Goal: Communication & Community: Answer question/provide support

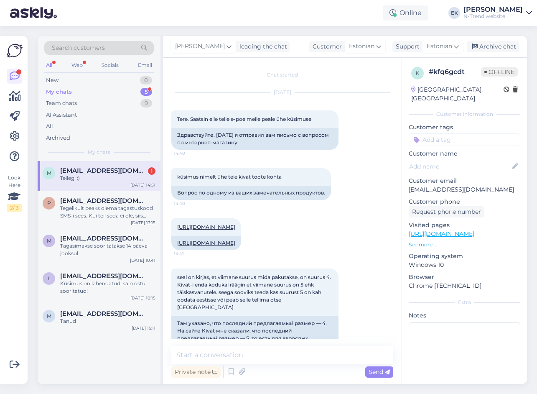
scroll to position [486, 0]
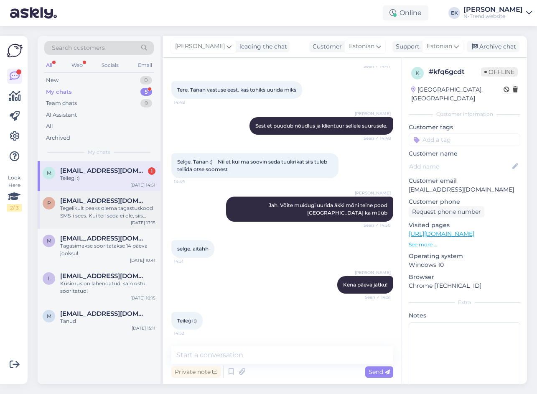
click at [117, 207] on div "Tegelikult peaks olema tagastuskood SMS-i sees. Kui teil seda ei ole, siis palu…" at bounding box center [107, 211] width 95 height 15
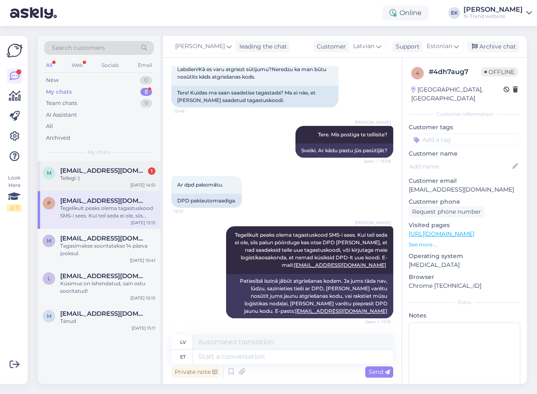
click at [114, 180] on div "Teilegi :)" at bounding box center [107, 178] width 95 height 8
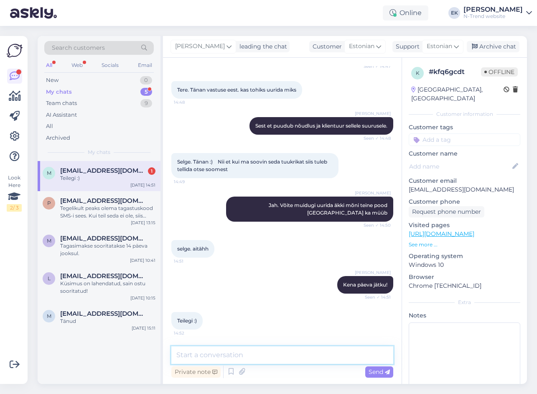
click at [233, 358] on textarea at bounding box center [282, 355] width 222 height 18
click at [52, 79] on div "New" at bounding box center [52, 80] width 13 height 8
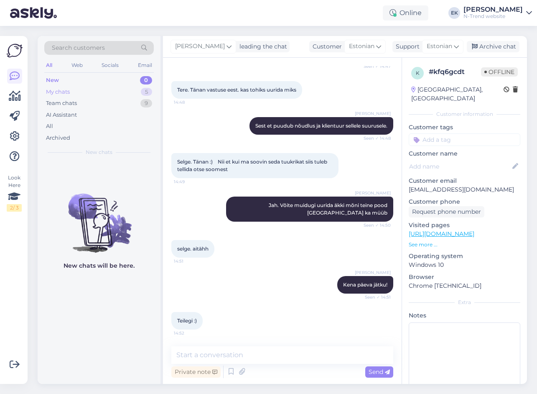
click at [63, 91] on div "My chats" at bounding box center [58, 92] width 24 height 8
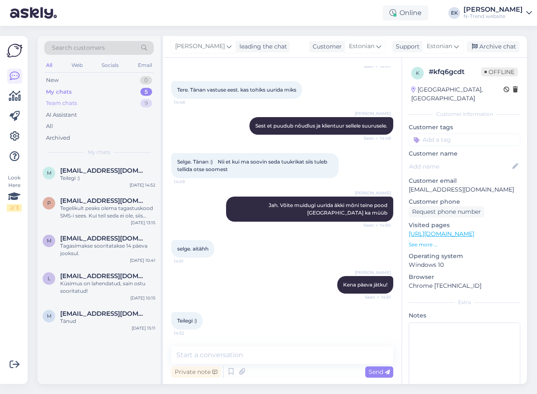
click at [58, 101] on div "Team chats" at bounding box center [61, 103] width 31 height 8
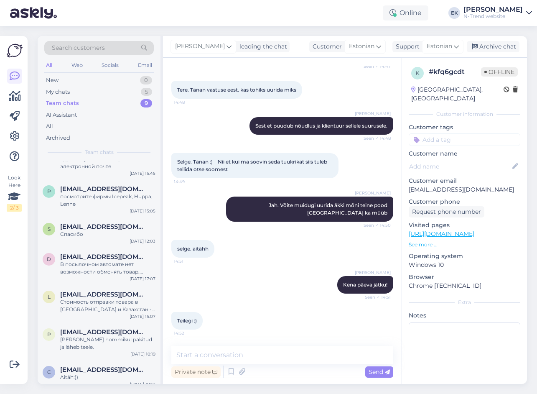
scroll to position [86, 0]
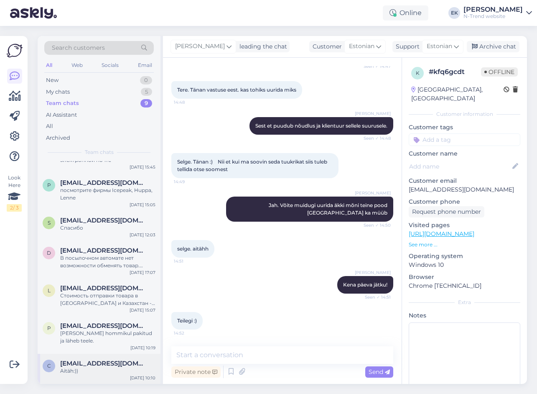
click at [91, 367] on div "Aitäh:))" at bounding box center [107, 371] width 95 height 8
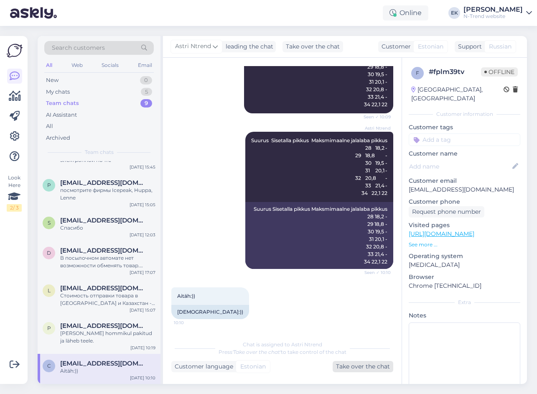
drag, startPoint x: 352, startPoint y: 367, endPoint x: 341, endPoint y: 366, distance: 10.9
click at [352, 367] on div "Take over the chat" at bounding box center [363, 366] width 61 height 11
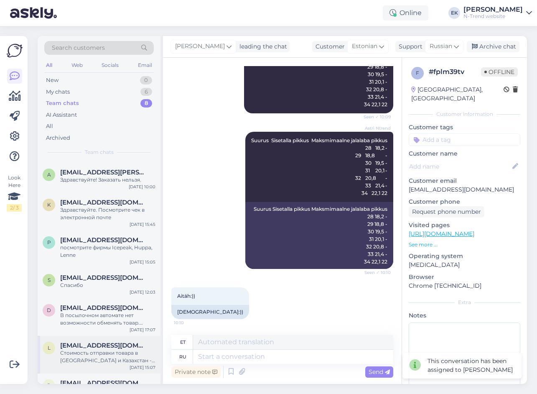
scroll to position [56, 0]
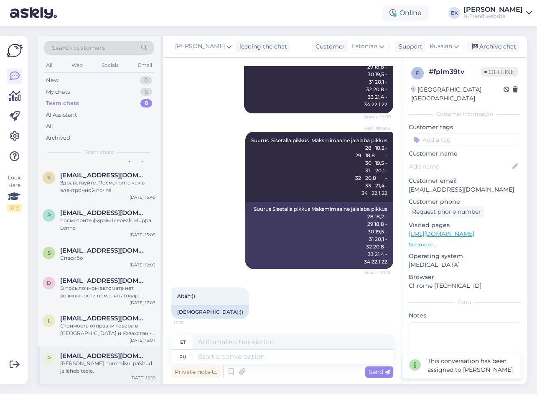
click at [99, 371] on div "[PERSON_NAME] hommikul pakitud ja läheb teele." at bounding box center [107, 366] width 95 height 15
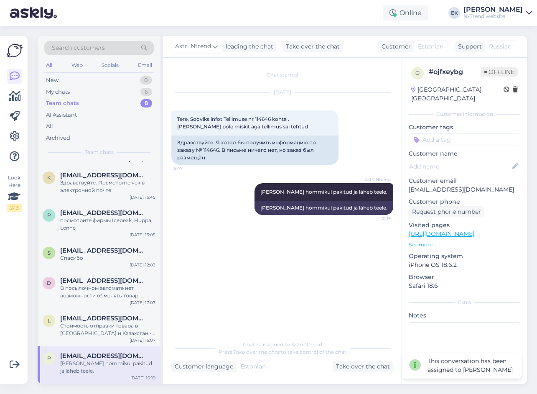
scroll to position [0, 0]
click at [358, 366] on div "Take over the chat" at bounding box center [363, 366] width 61 height 11
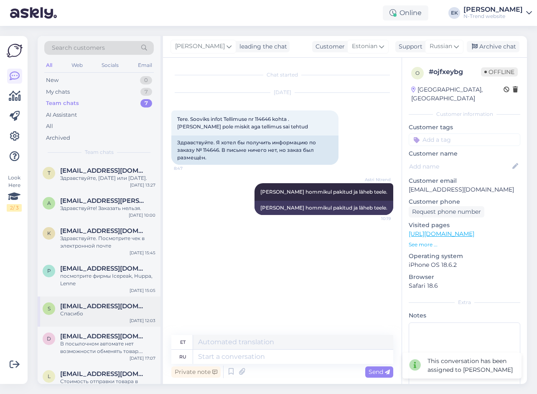
scroll to position [18, 0]
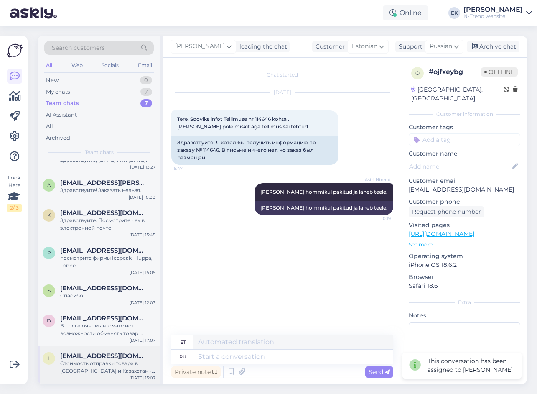
click at [100, 367] on div "Стоимость отправки товара в [GEOGRAPHIC_DATA] и Казахстан - конечная стоимоть о…" at bounding box center [107, 366] width 95 height 15
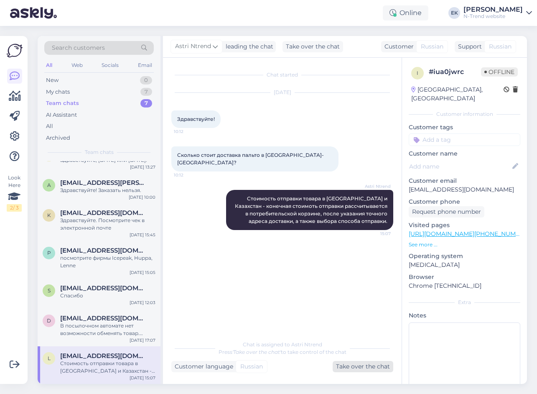
click at [358, 364] on div "Take over the chat" at bounding box center [363, 366] width 61 height 11
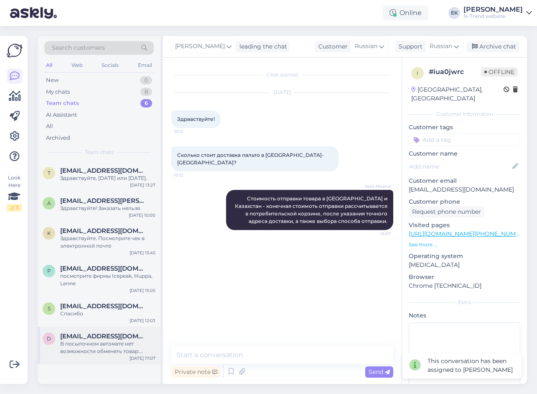
click at [89, 345] on div "В посылочном автомате нет возможности обменять товар. Единственный способ - вер…" at bounding box center [107, 347] width 95 height 15
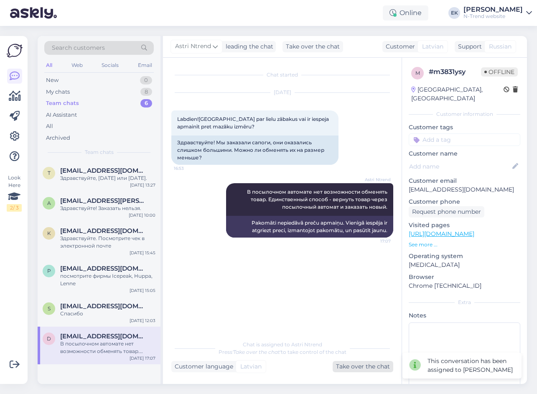
click at [358, 366] on div "Take over the chat" at bounding box center [363, 366] width 61 height 11
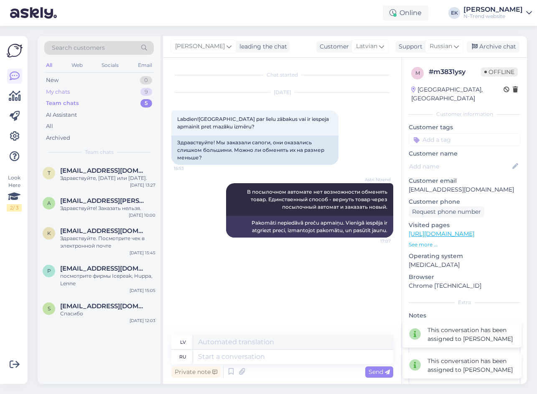
click at [61, 93] on div "My chats" at bounding box center [58, 92] width 24 height 8
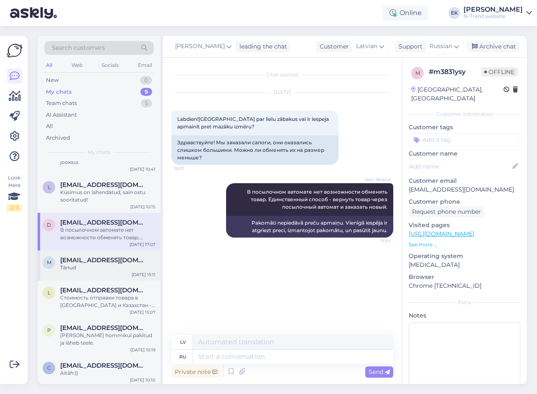
scroll to position [93, 0]
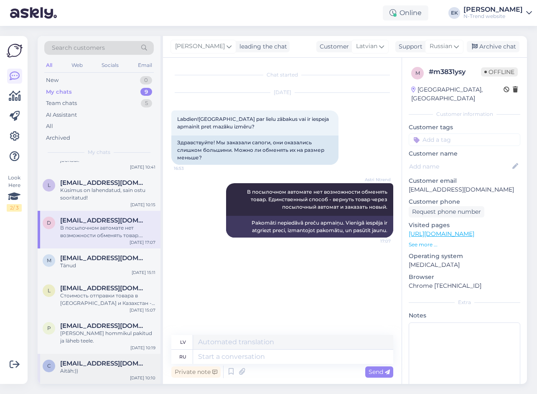
click at [117, 372] on div "Aitäh:))" at bounding box center [107, 371] width 95 height 8
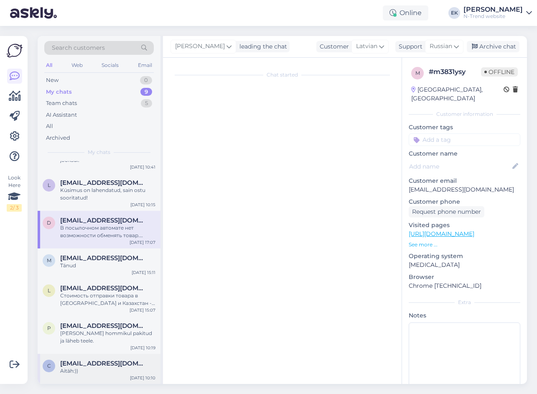
scroll to position [218, 0]
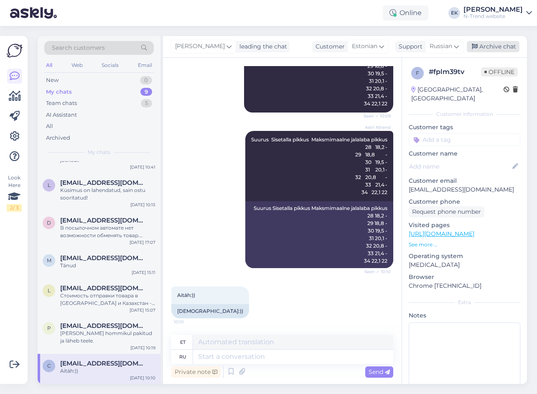
click at [489, 43] on div "Archive chat" at bounding box center [493, 46] width 53 height 11
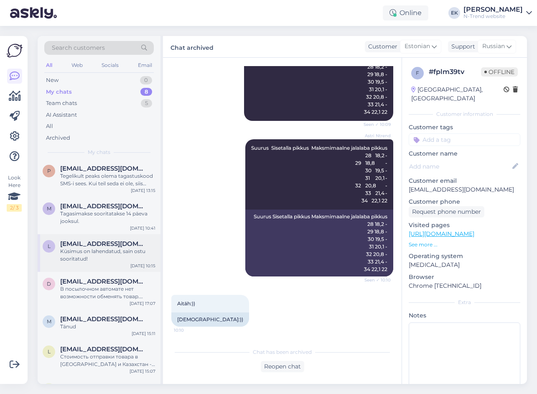
scroll to position [63, 0]
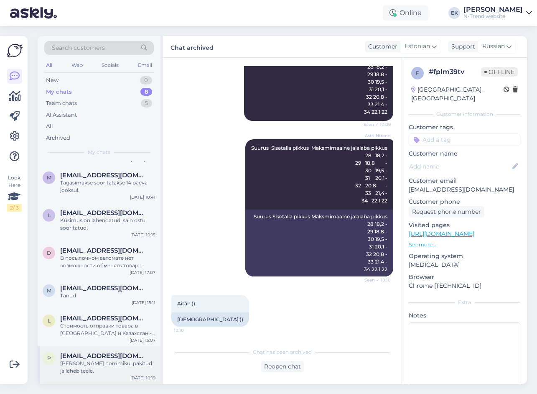
click at [101, 360] on div "[PERSON_NAME] hommikul pakitud ja läheb teele." at bounding box center [107, 366] width 95 height 15
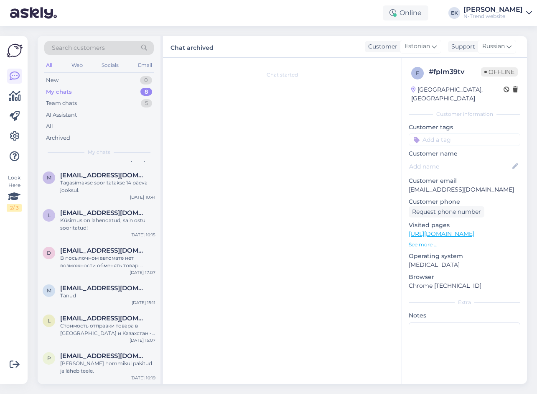
scroll to position [0, 0]
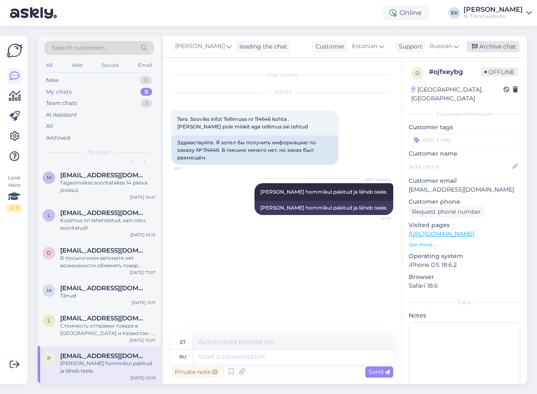
click at [493, 48] on div "Archive chat" at bounding box center [493, 46] width 53 height 11
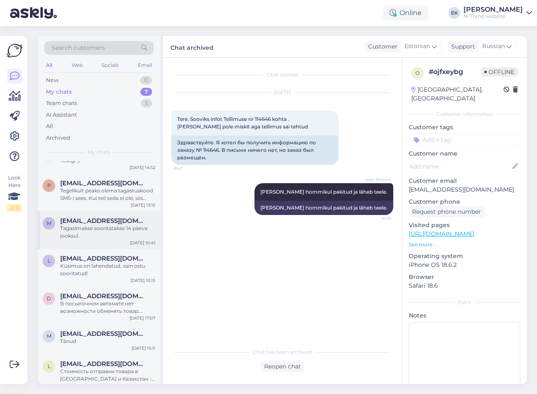
scroll to position [25, 0]
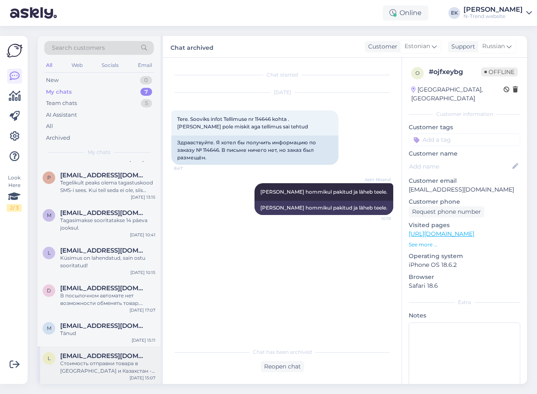
click at [100, 365] on div "Стоимость отправки товара в [GEOGRAPHIC_DATA] и Казахстан - конечная стоимоть о…" at bounding box center [107, 366] width 95 height 15
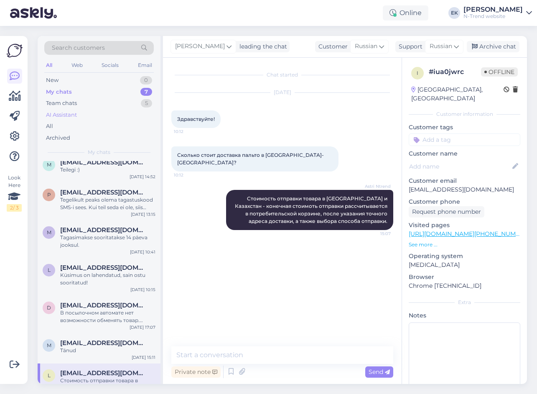
scroll to position [0, 0]
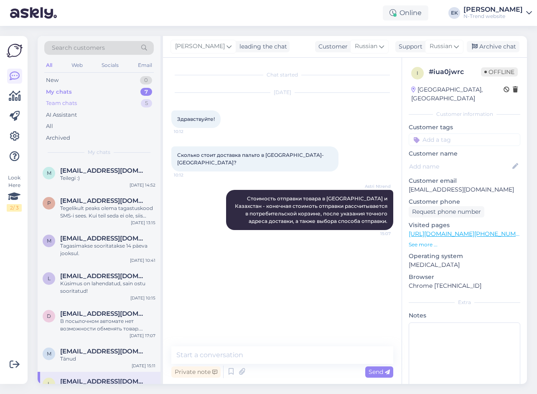
click at [70, 105] on div "Team chats" at bounding box center [61, 103] width 31 height 8
